Goal: Information Seeking & Learning: Learn about a topic

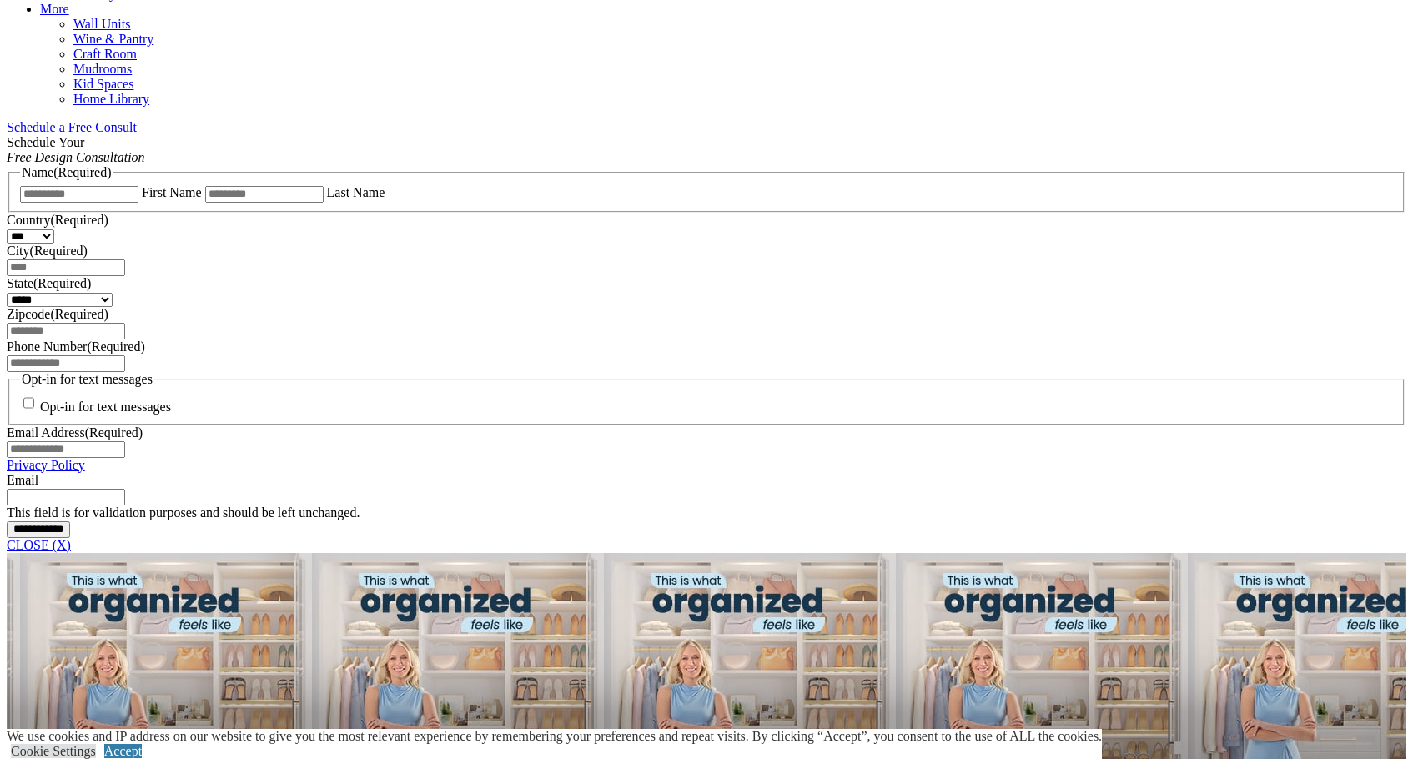
scroll to position [250, 0]
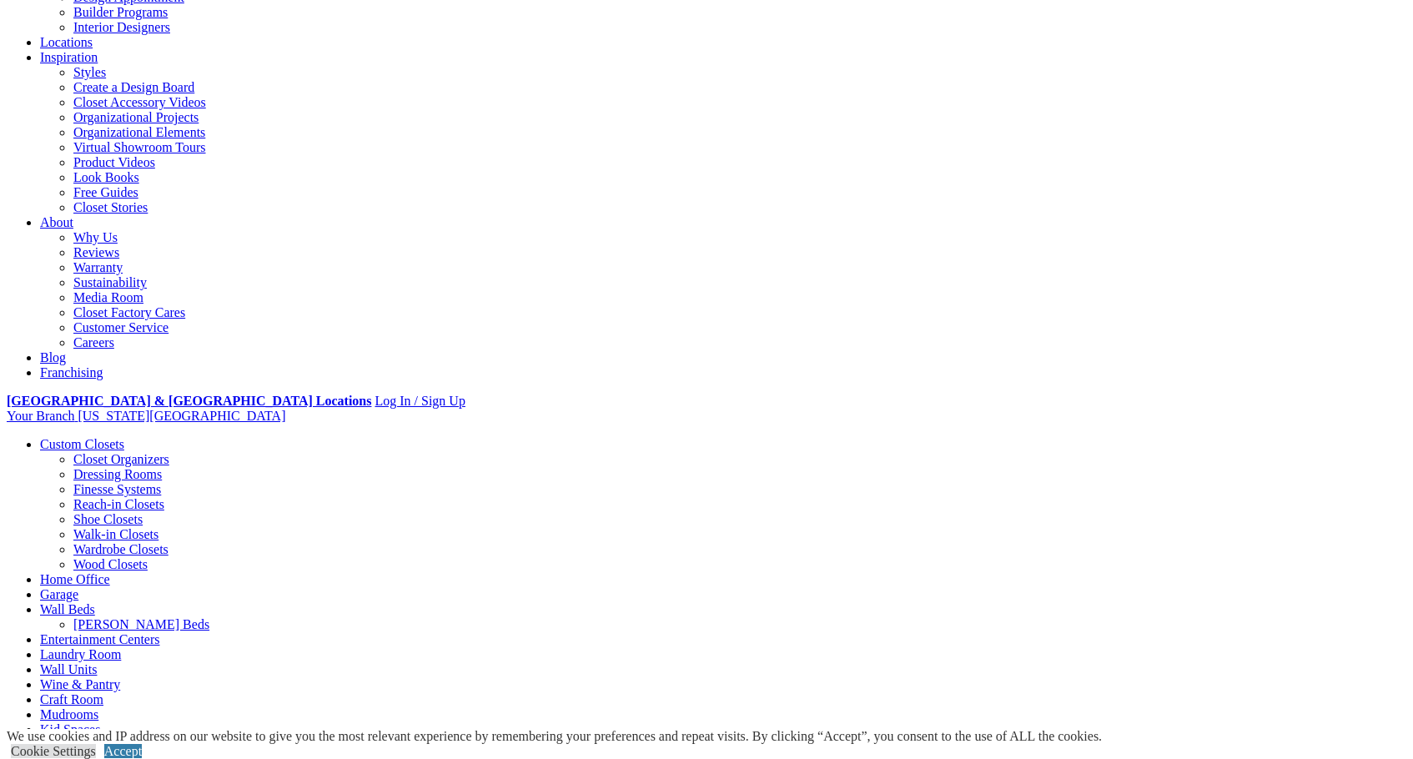
click at [110, 572] on link "Home Office" at bounding box center [75, 579] width 70 height 14
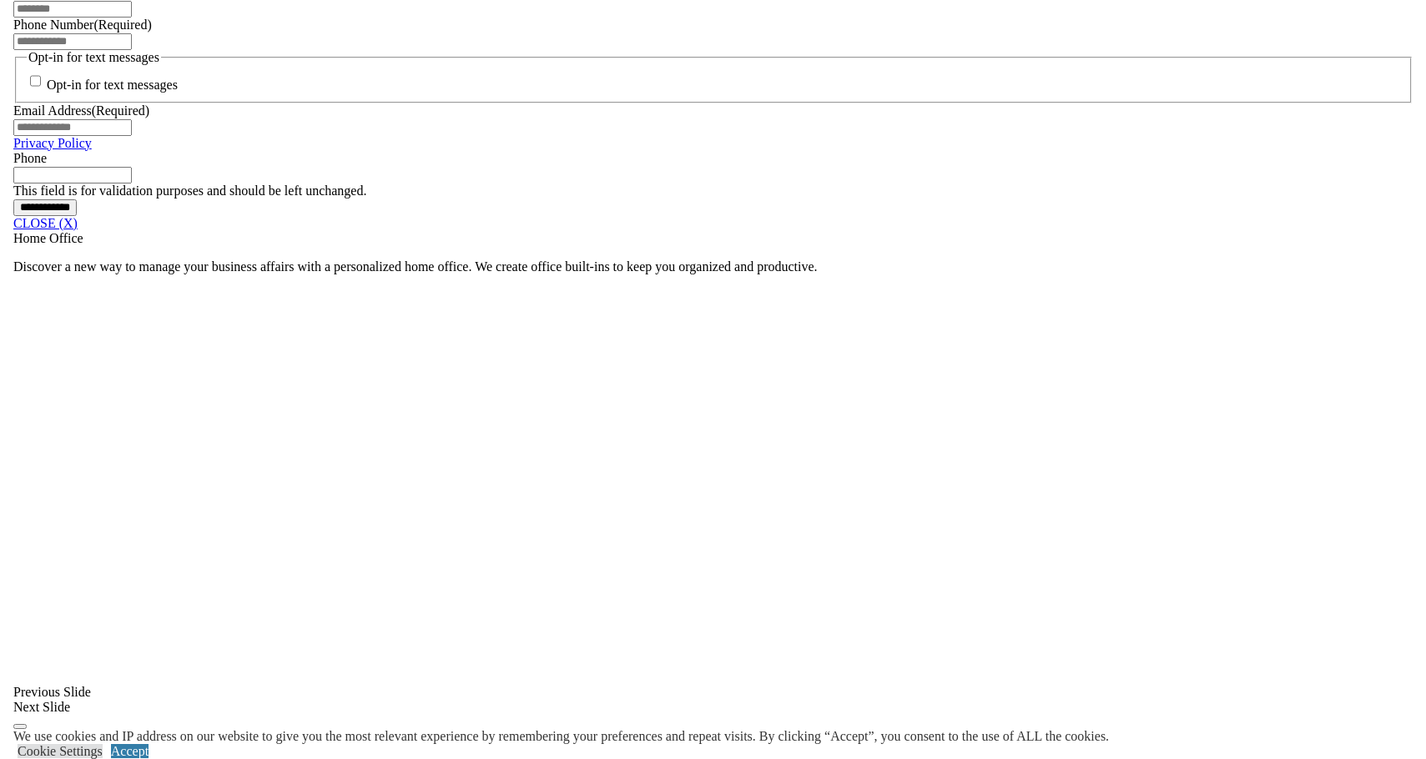
scroll to position [1335, 0]
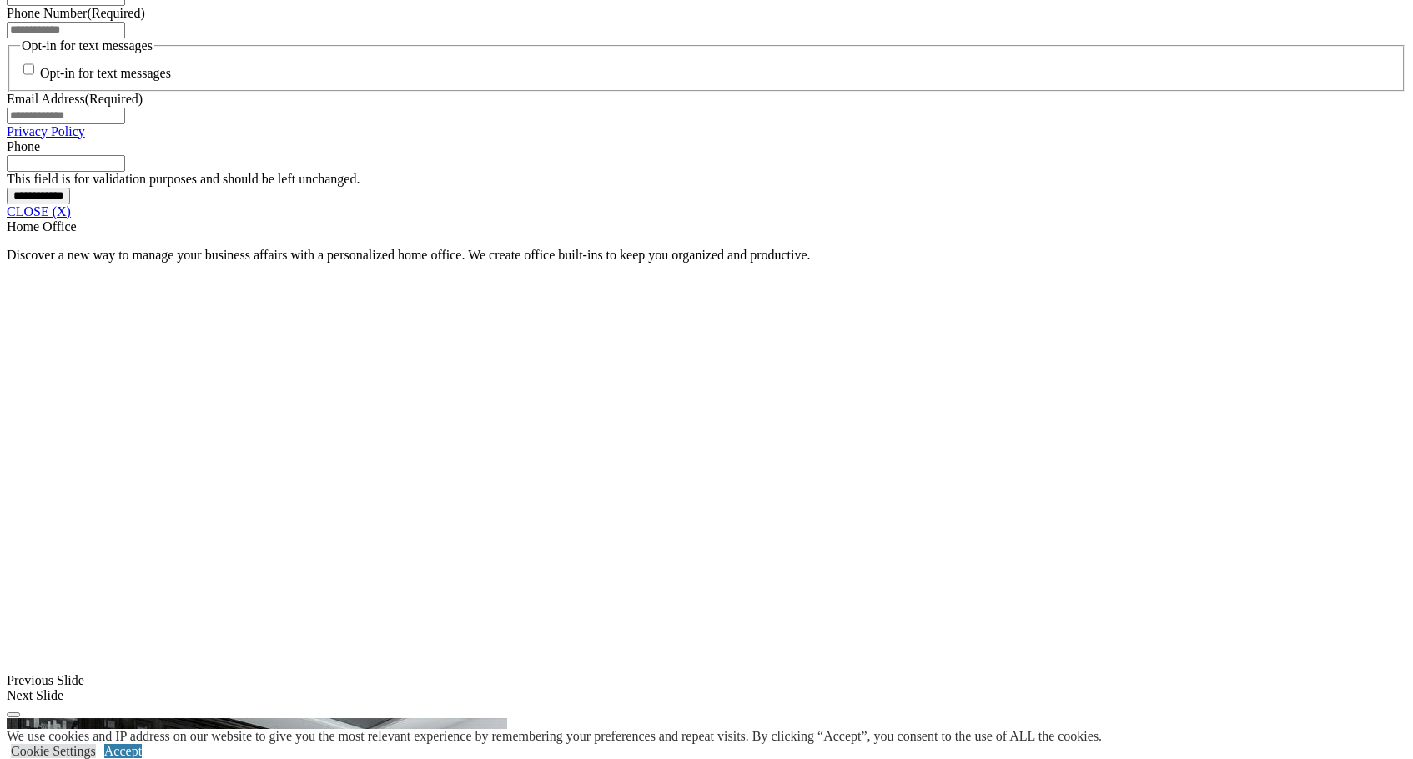
click at [71, 219] on link "CLOSE (X)" at bounding box center [39, 211] width 64 height 14
